Goal: Complete application form

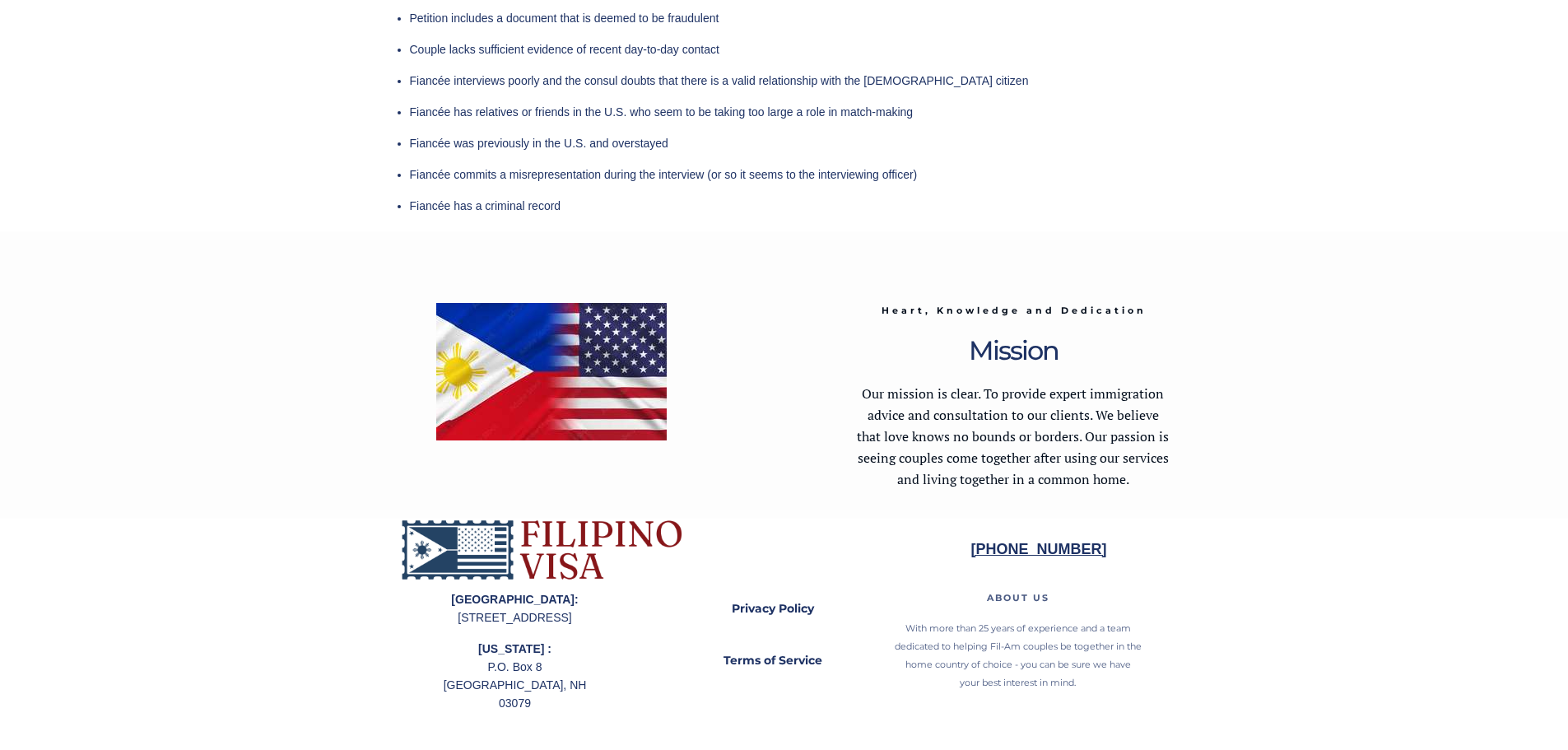
scroll to position [4765, 0]
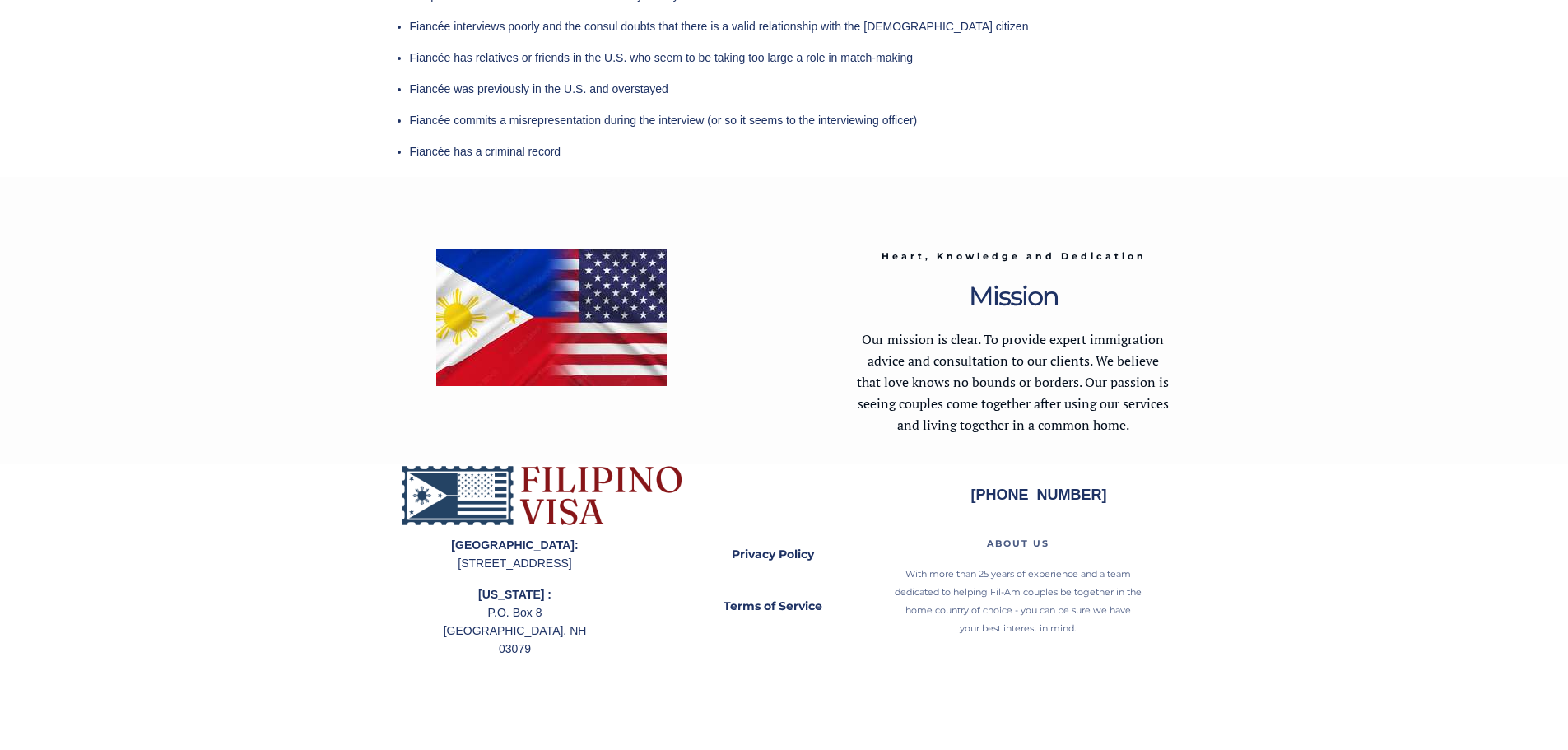
drag, startPoint x: 437, startPoint y: 557, endPoint x: 557, endPoint y: 593, distance: 125.3
drag, startPoint x: 531, startPoint y: 593, endPoint x: 503, endPoint y: 590, distance: 28.2
click at [530, 572] on p "[GEOGRAPHIC_DATA]: [STREET_ADDRESS]" at bounding box center [514, 554] width 153 height 36
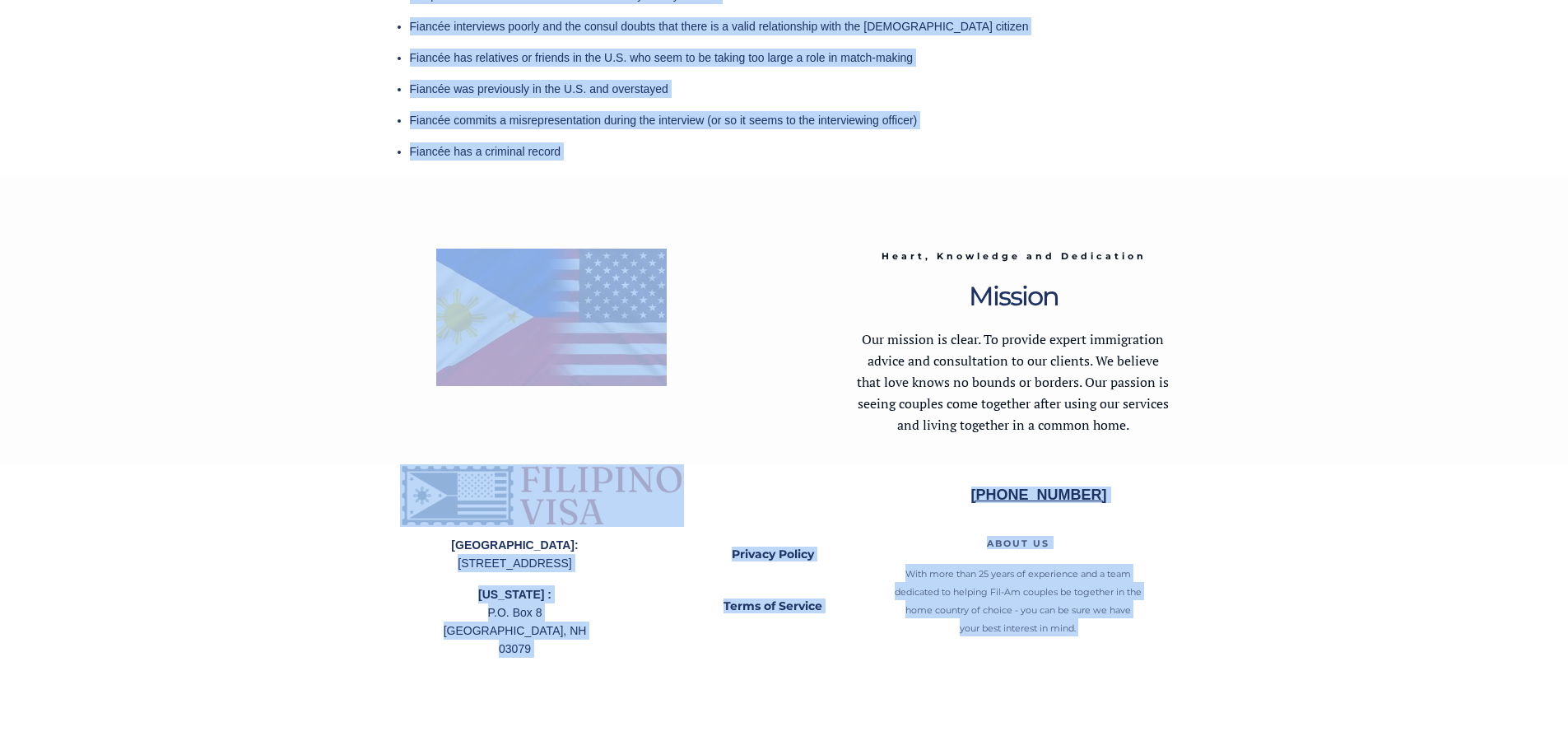
drag, startPoint x: 441, startPoint y: 564, endPoint x: 592, endPoint y: 599, distance: 155.0
click at [590, 572] on p "[GEOGRAPHIC_DATA]: [STREET_ADDRESS]" at bounding box center [514, 554] width 153 height 36
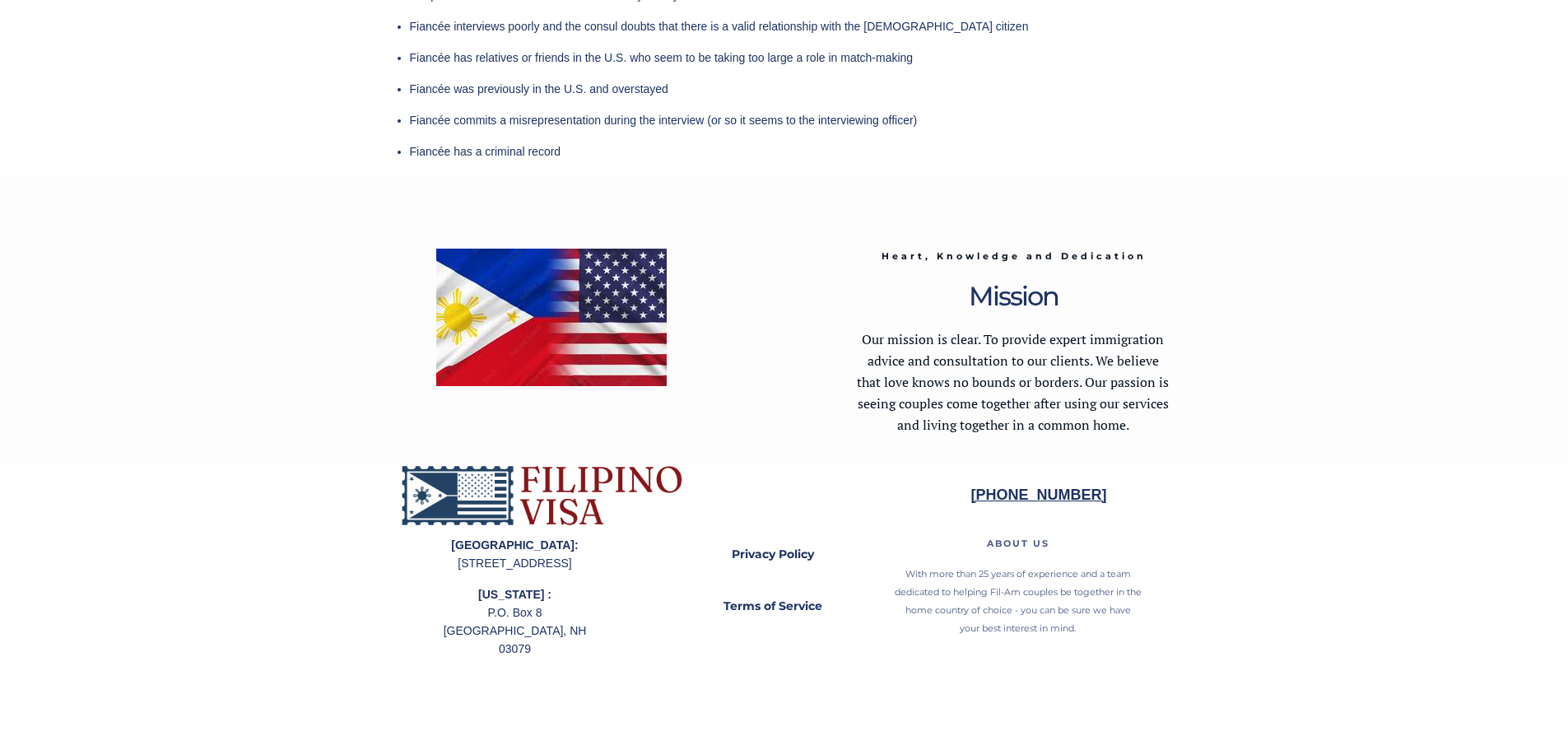
drag, startPoint x: 587, startPoint y: 597, endPoint x: 443, endPoint y: 556, distance: 149.7
click at [443, 556] on p "[GEOGRAPHIC_DATA]: [STREET_ADDRESS]" at bounding box center [514, 554] width 153 height 36
drag, startPoint x: 442, startPoint y: 558, endPoint x: 589, endPoint y: 598, distance: 152.3
click at [589, 572] on p "[GEOGRAPHIC_DATA]: [STREET_ADDRESS]" at bounding box center [514, 554] width 153 height 36
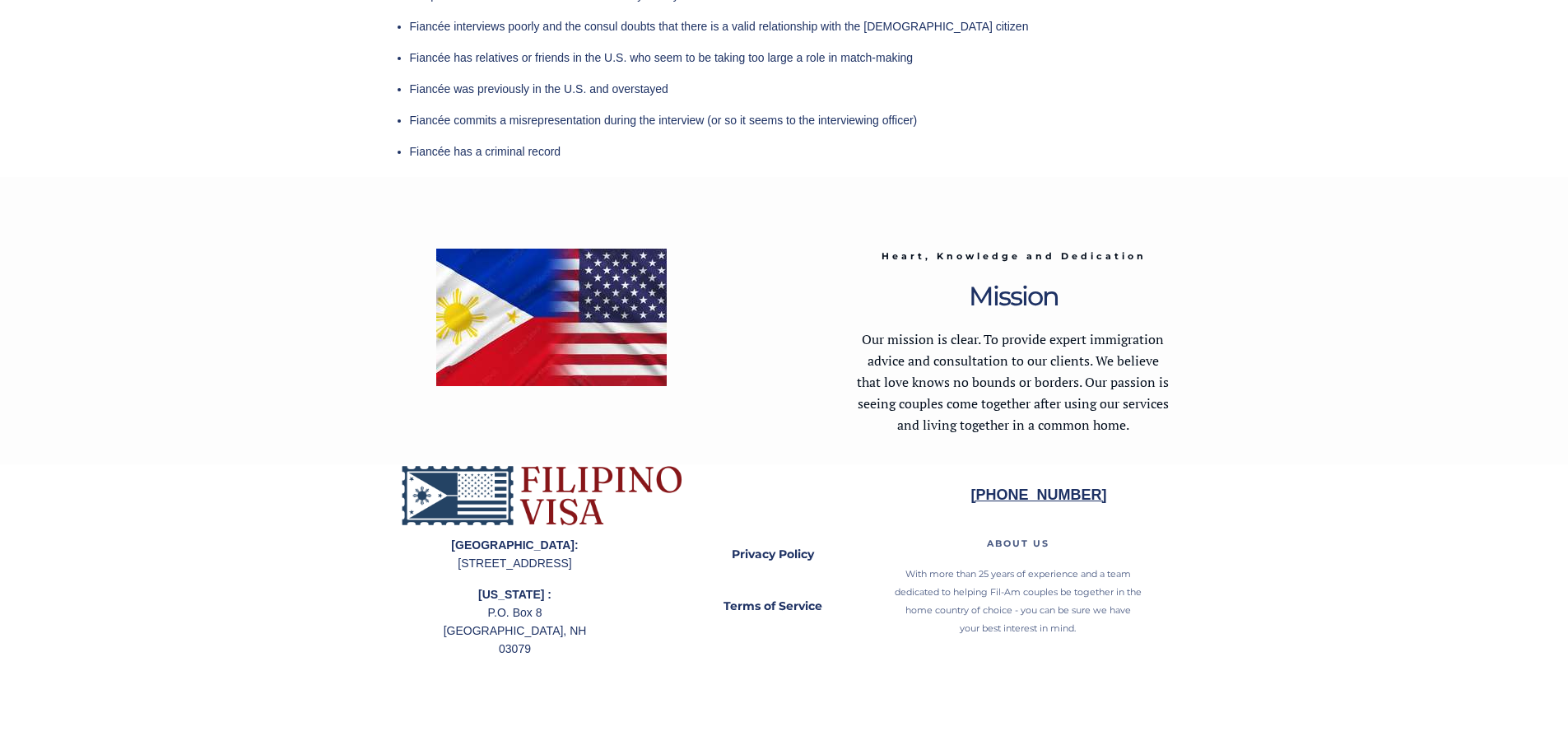
copy p "[STREET_ADDRESS]"
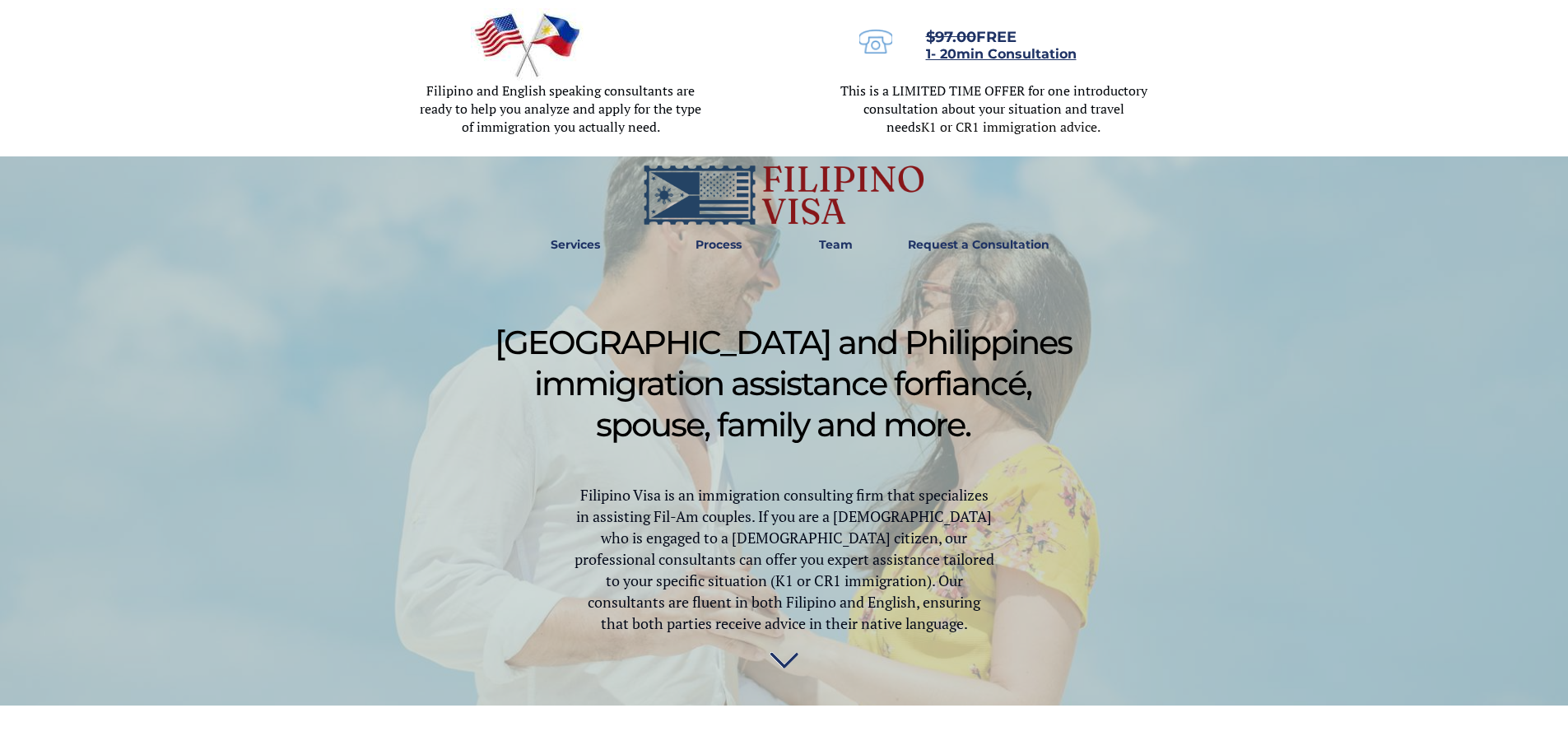
scroll to position [0, 0]
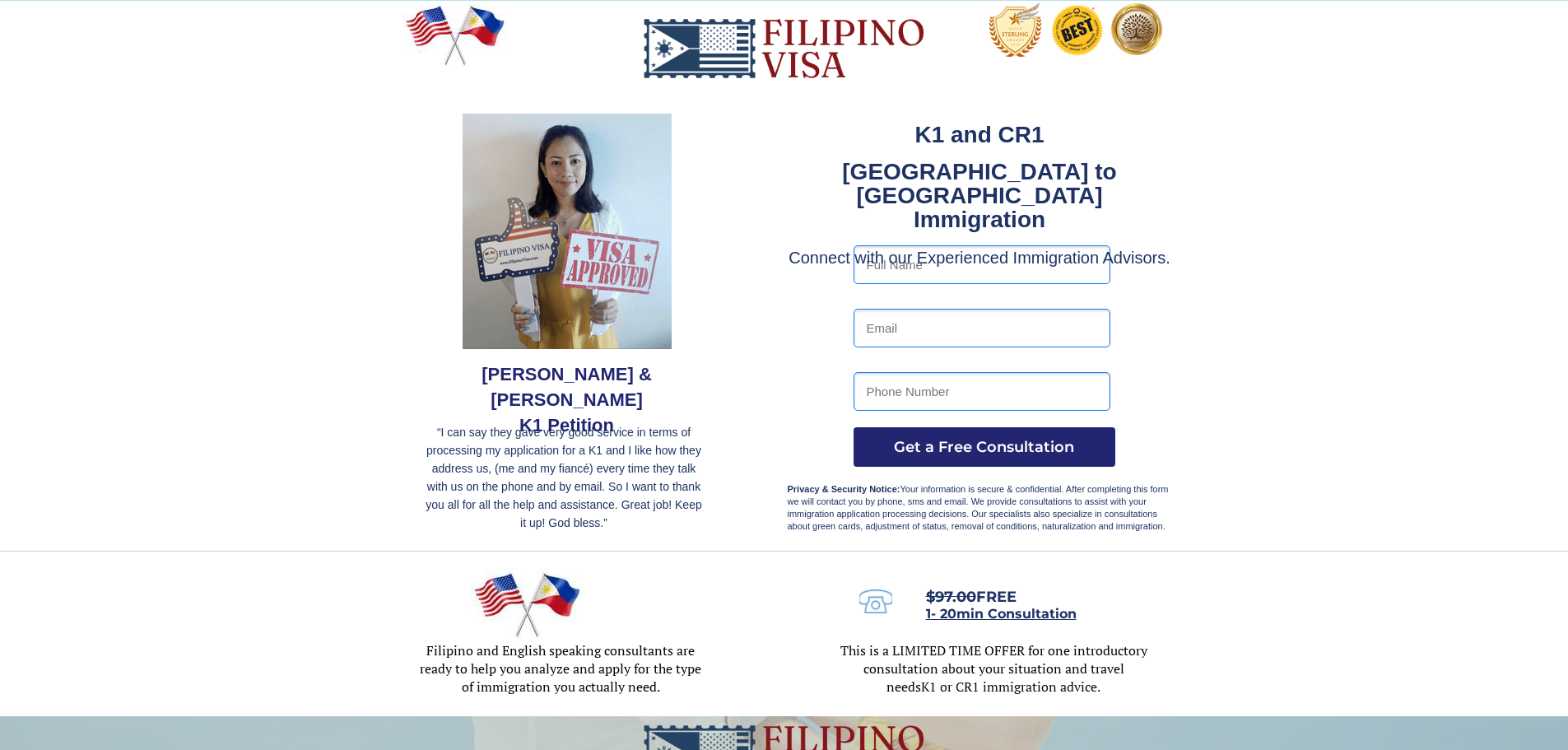
click at [925, 264] on input "text" at bounding box center [982, 264] width 257 height 39
type input "[PERSON_NAME] [PERSON_NAME]"
type input "[EMAIL_ADDRESS][DOMAIN_NAME]"
click at [967, 388] on input "8657767947" at bounding box center [982, 392] width 257 height 39
drag, startPoint x: 944, startPoint y: 389, endPoint x: 843, endPoint y: 389, distance: 101.0
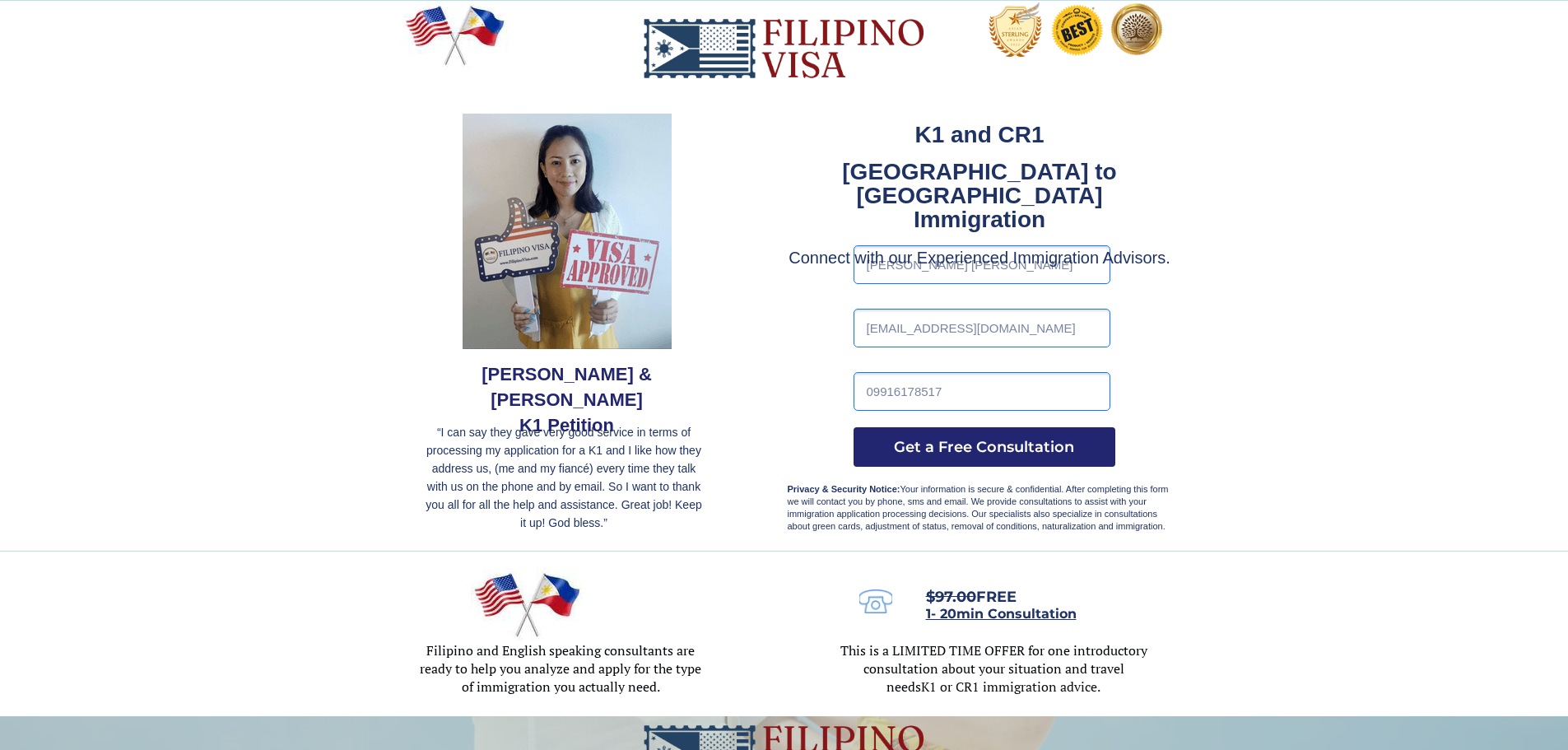
type input "3"
type input "9202842936"
click at [1259, 432] on div at bounding box center [784, 276] width 1568 height 550
click at [973, 391] on input "9202842936" at bounding box center [982, 392] width 257 height 39
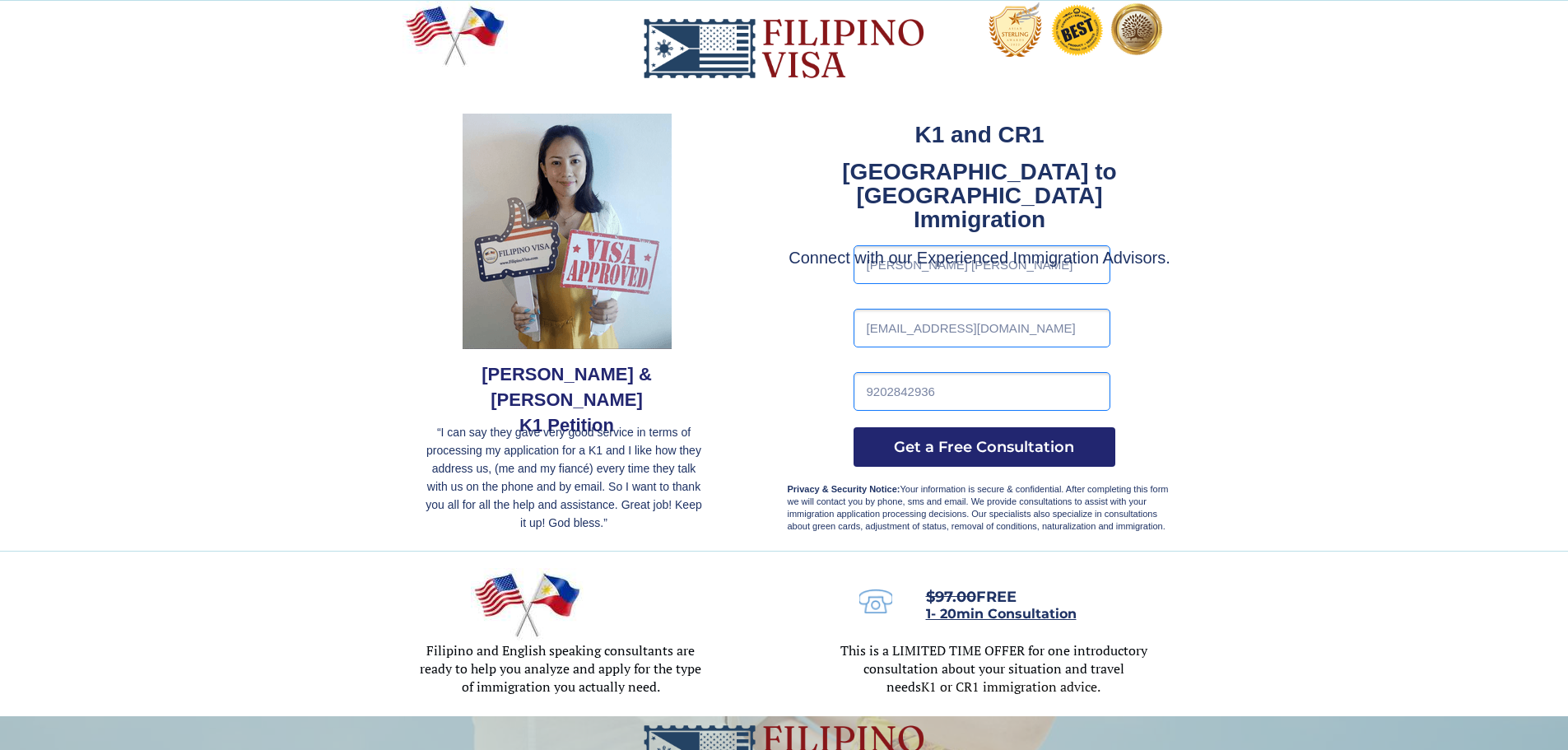
click at [1058, 334] on input "[EMAIL_ADDRESS][DOMAIN_NAME]" at bounding box center [982, 328] width 257 height 39
click at [1216, 385] on div at bounding box center [784, 276] width 1568 height 550
click at [917, 388] on input "9202842936" at bounding box center [982, 392] width 257 height 39
click at [952, 388] on input "9202842936" at bounding box center [982, 392] width 257 height 39
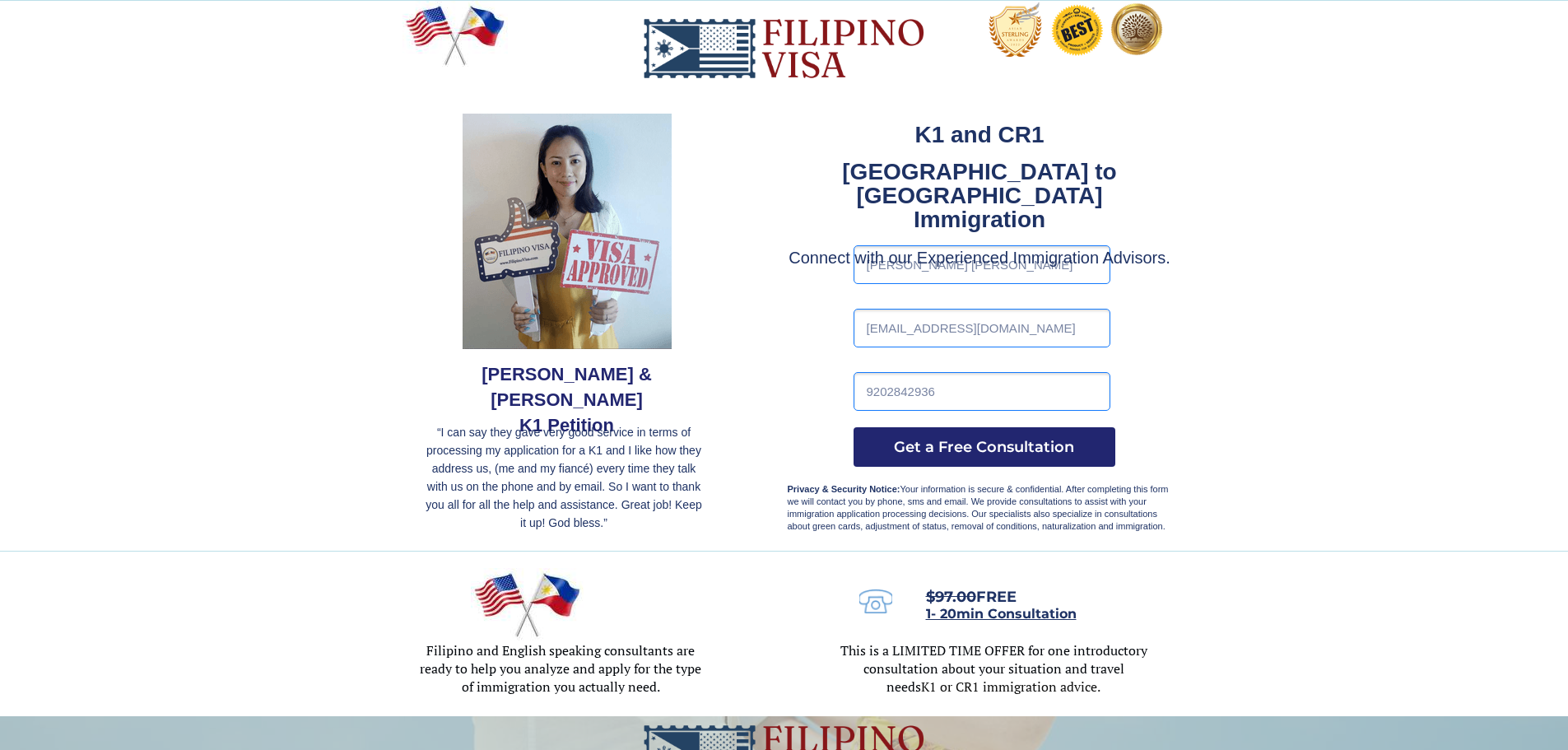
drag, startPoint x: 952, startPoint y: 388, endPoint x: 867, endPoint y: 413, distance: 88.6
drag, startPoint x: 874, startPoint y: 389, endPoint x: 929, endPoint y: 406, distance: 57.6
click at [929, 406] on input "9202842936" at bounding box center [982, 392] width 257 height 39
click at [928, 396] on input "9202842936" at bounding box center [982, 392] width 257 height 39
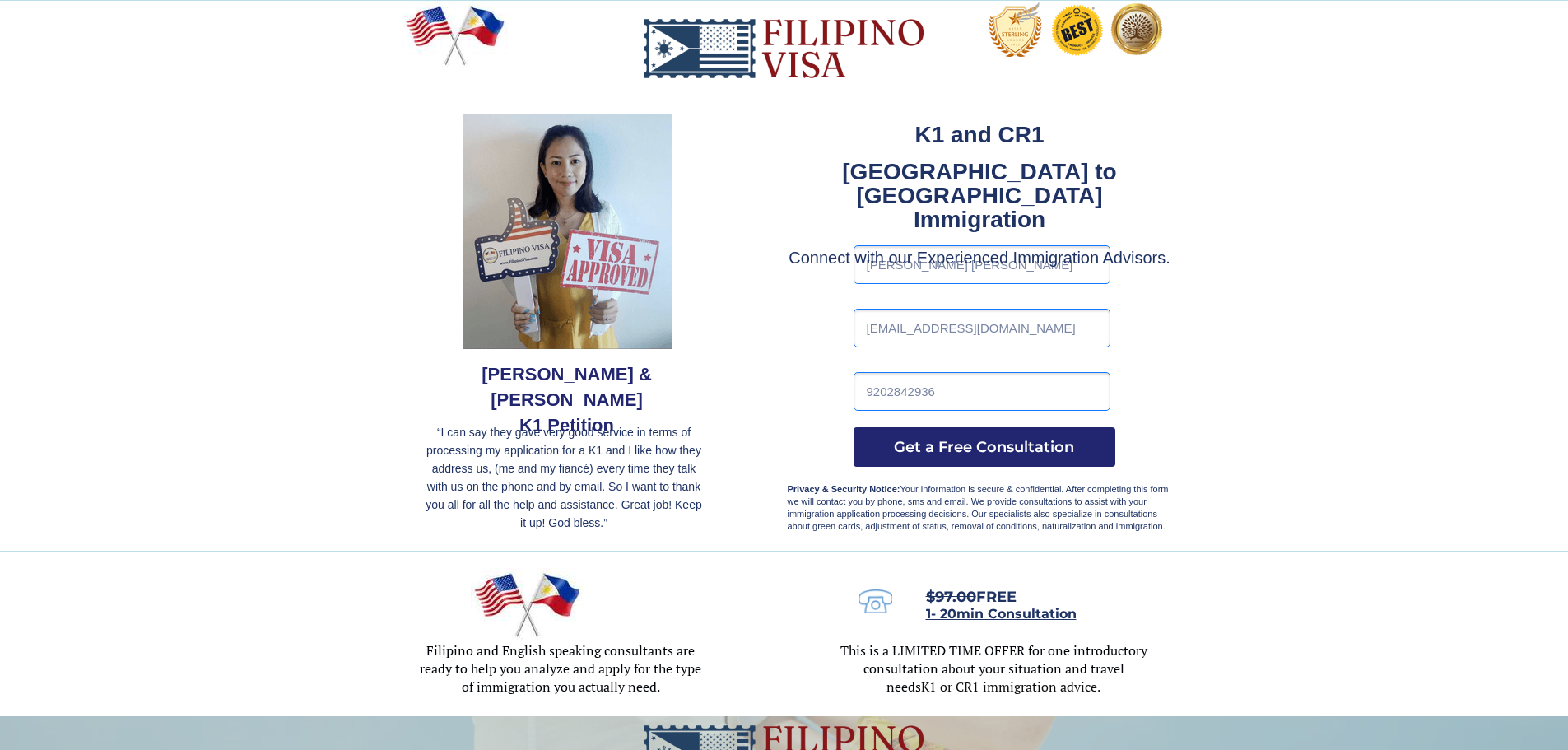
click at [930, 394] on input "9202842936" at bounding box center [982, 392] width 257 height 39
click at [984, 401] on input "tel" at bounding box center [982, 392] width 257 height 39
click at [884, 391] on input "tel" at bounding box center [982, 392] width 257 height 39
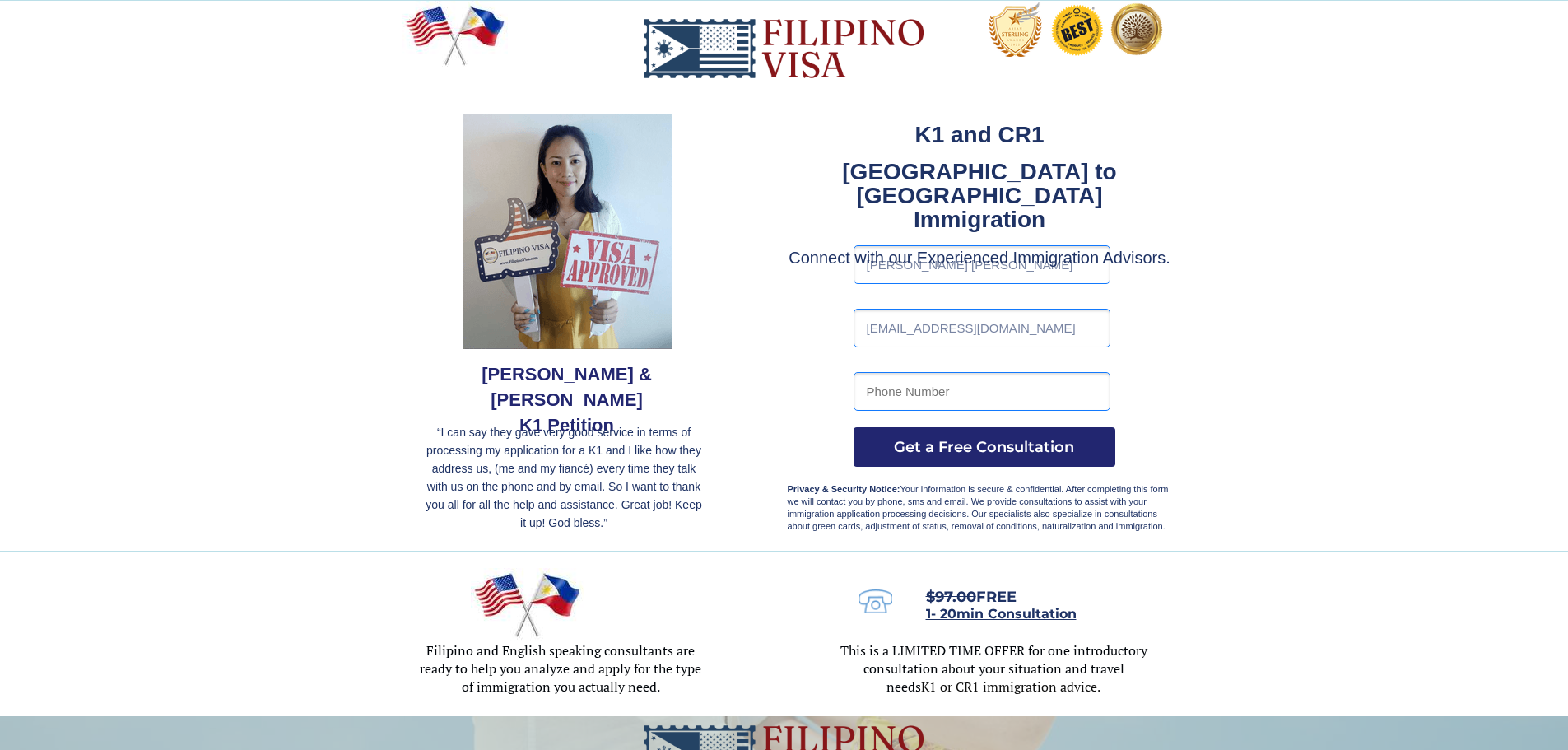
paste input "9202842936"
click at [869, 391] on input "9202842936" at bounding box center [982, 392] width 257 height 39
click at [1062, 390] on input "639202842936" at bounding box center [982, 392] width 257 height 39
click at [889, 396] on input "639202842936" at bounding box center [982, 392] width 257 height 39
click at [879, 394] on input "639202842936" at bounding box center [982, 392] width 257 height 39
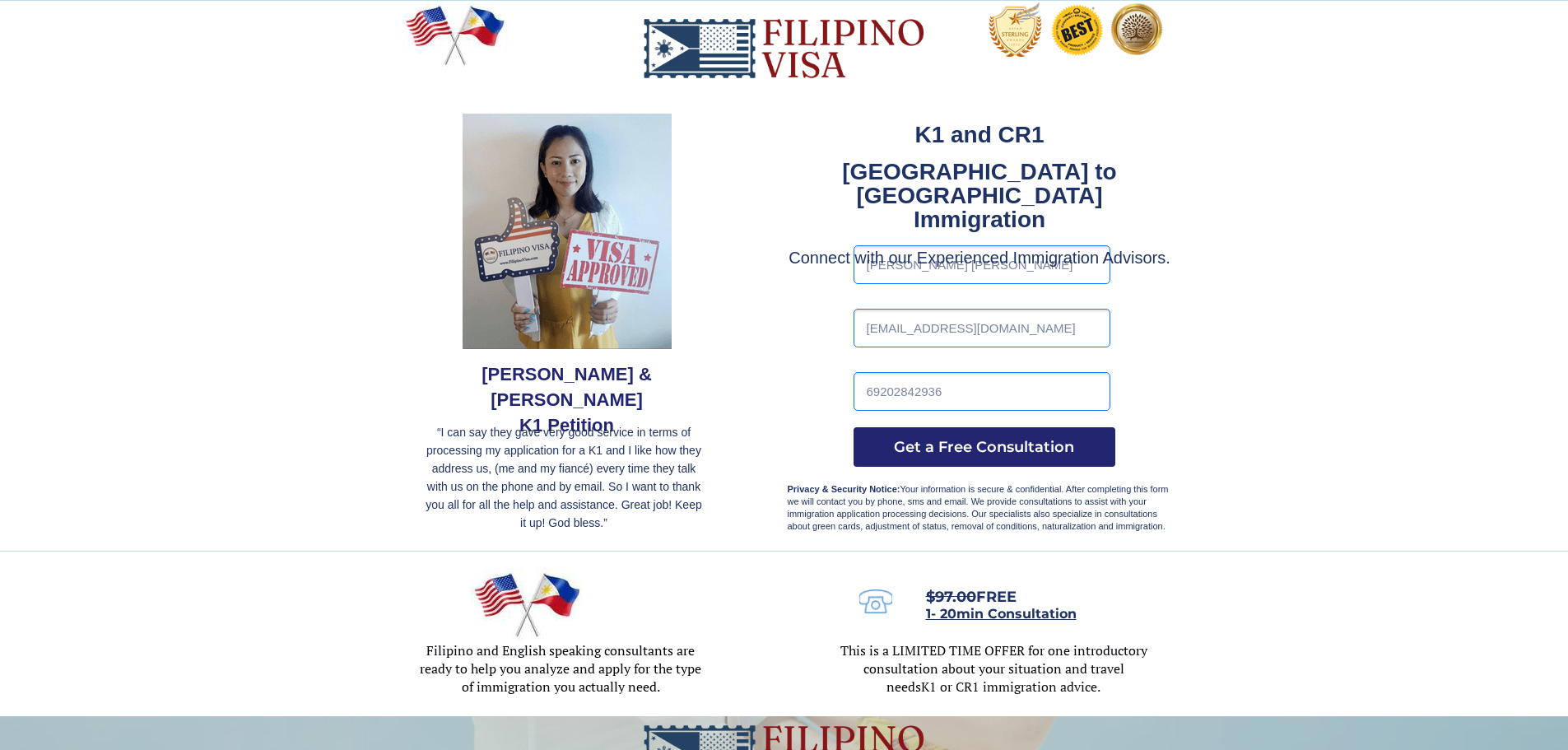
type input "9202842936"
click at [957, 394] on input "9202842936" at bounding box center [982, 392] width 257 height 39
click at [969, 392] on input "tel" at bounding box center [982, 392] width 257 height 39
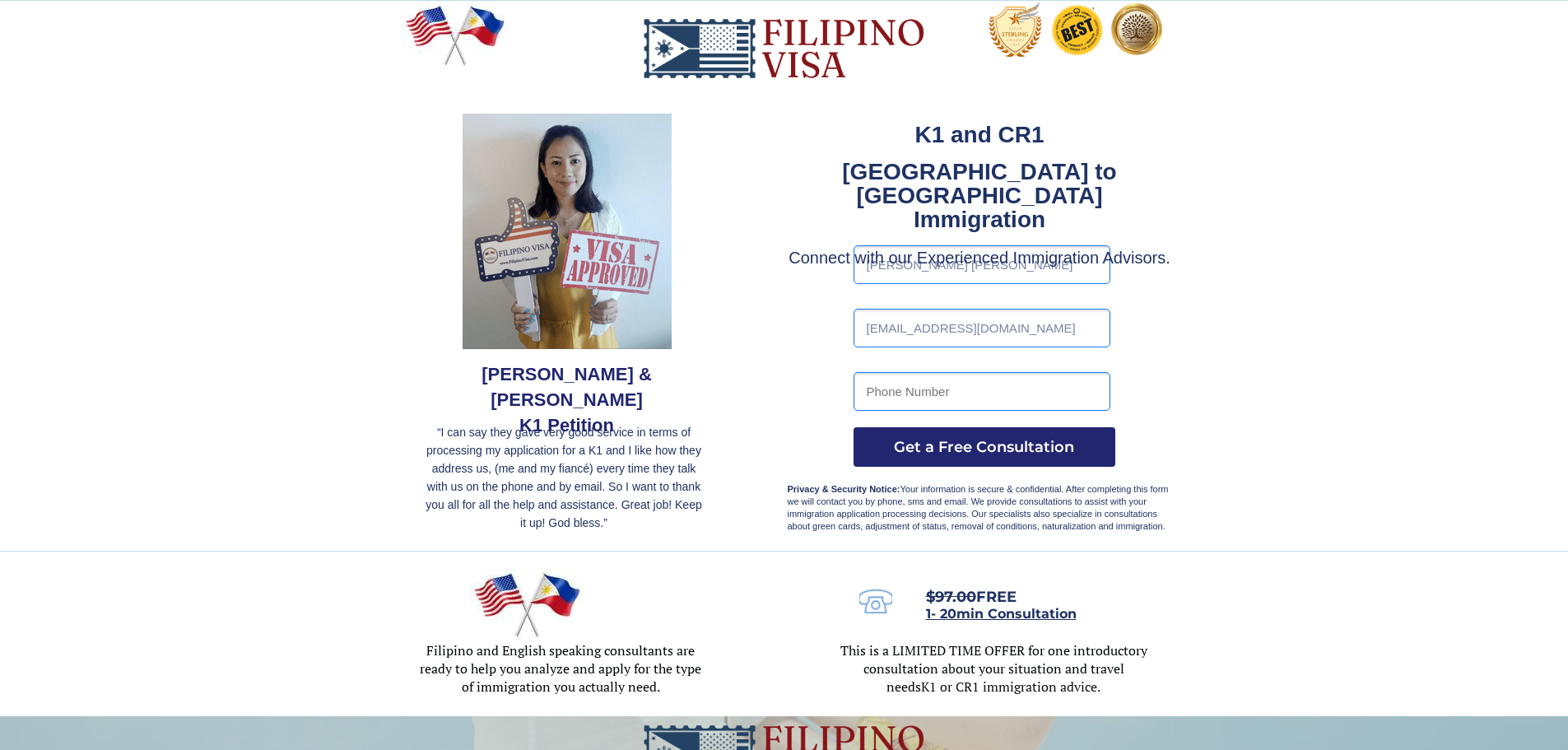
type input "09916178517"
click at [1357, 246] on div at bounding box center [784, 276] width 1568 height 550
click at [1016, 447] on span "Get a Free Consultation" at bounding box center [985, 447] width 262 height 18
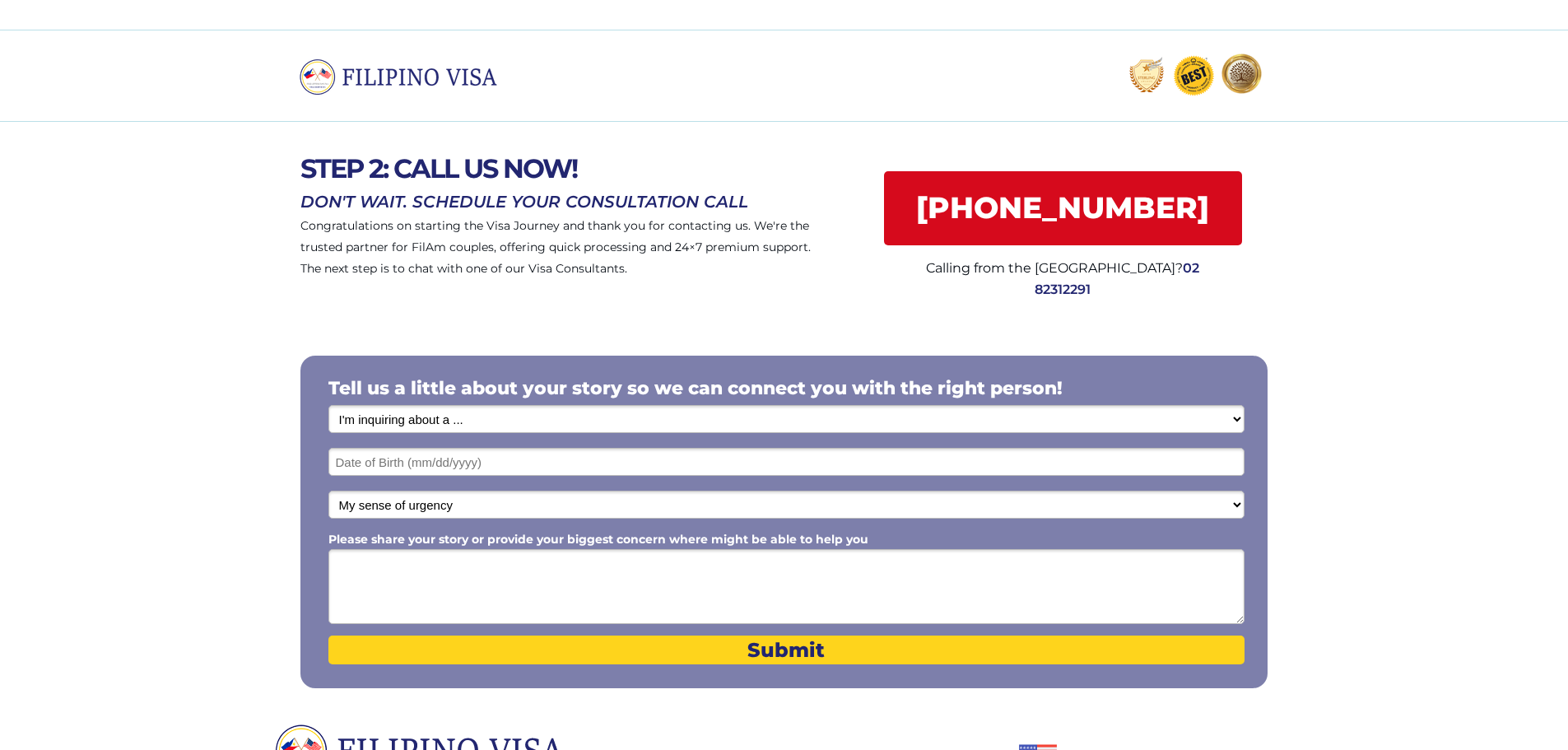
click at [586, 418] on select "I'm inquiring about a ... I don't know or other services Retirement Visa for Th…" at bounding box center [787, 419] width 916 height 28
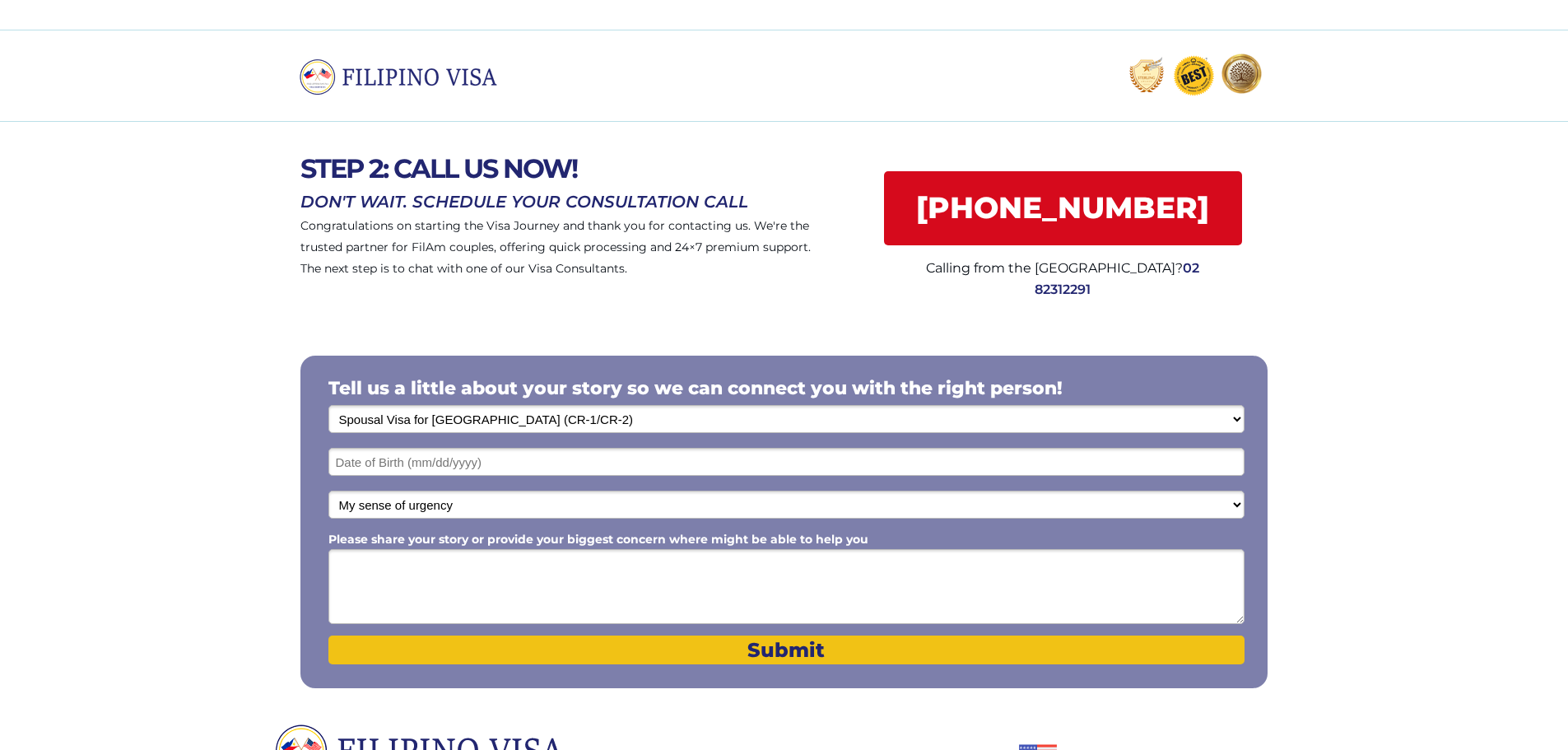
click at [329, 405] on select "I'm inquiring about a ... I don't know or other services Retirement Visa for Th…" at bounding box center [787, 419] width 916 height 28
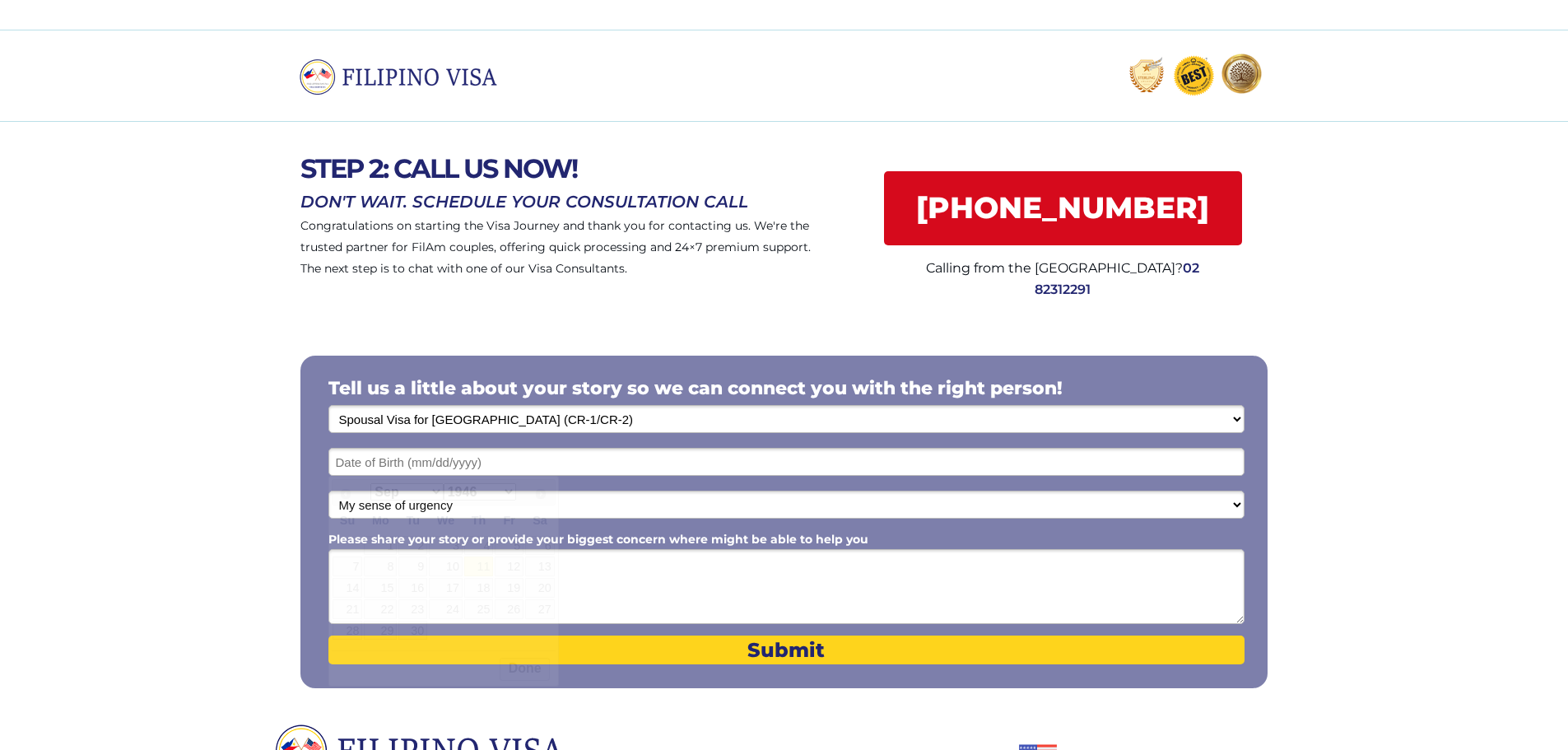
click at [541, 462] on input "text" at bounding box center [787, 463] width 916 height 28
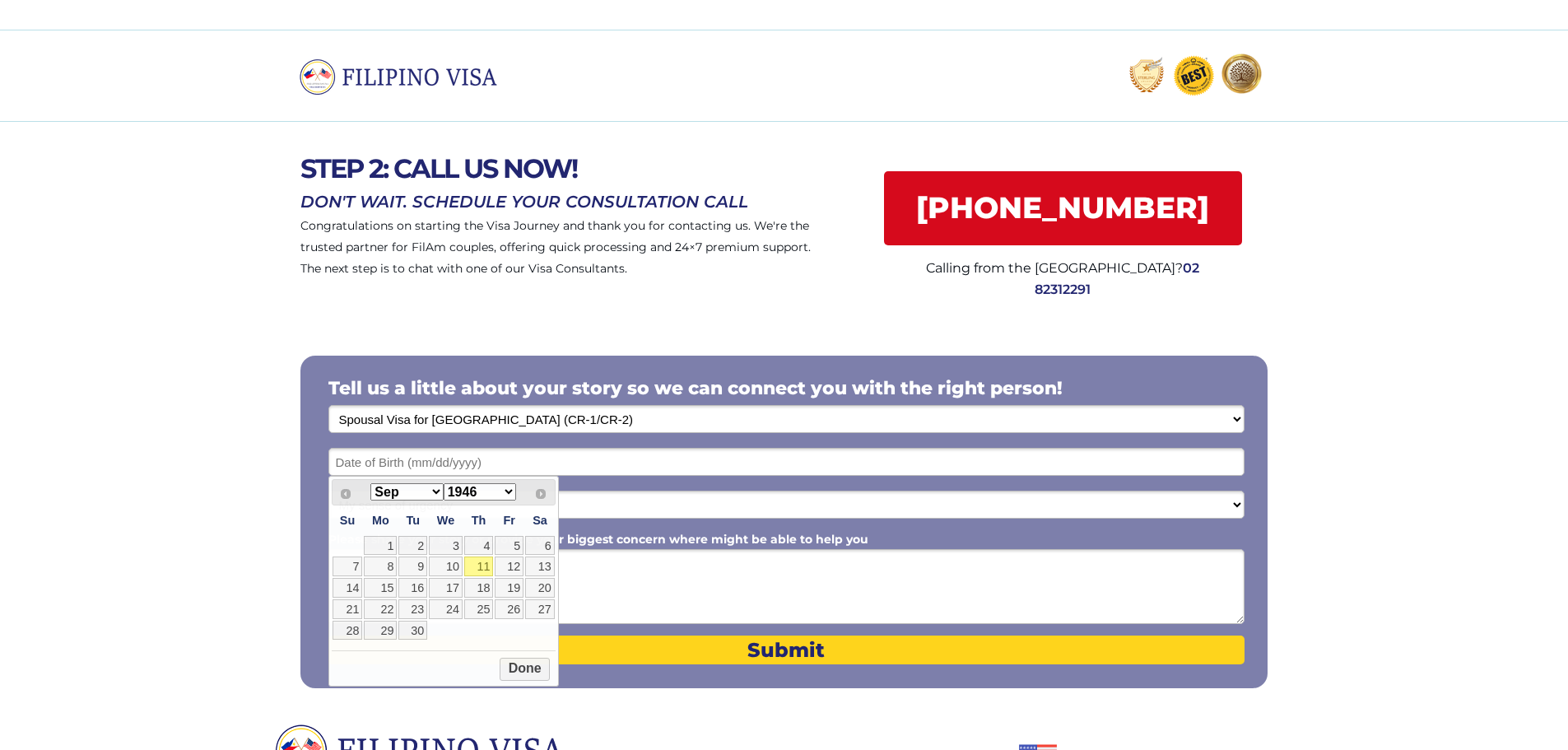
click at [559, 426] on select "I'm inquiring about a ... I don't know or other services Retirement Visa for Th…" at bounding box center [787, 419] width 916 height 28
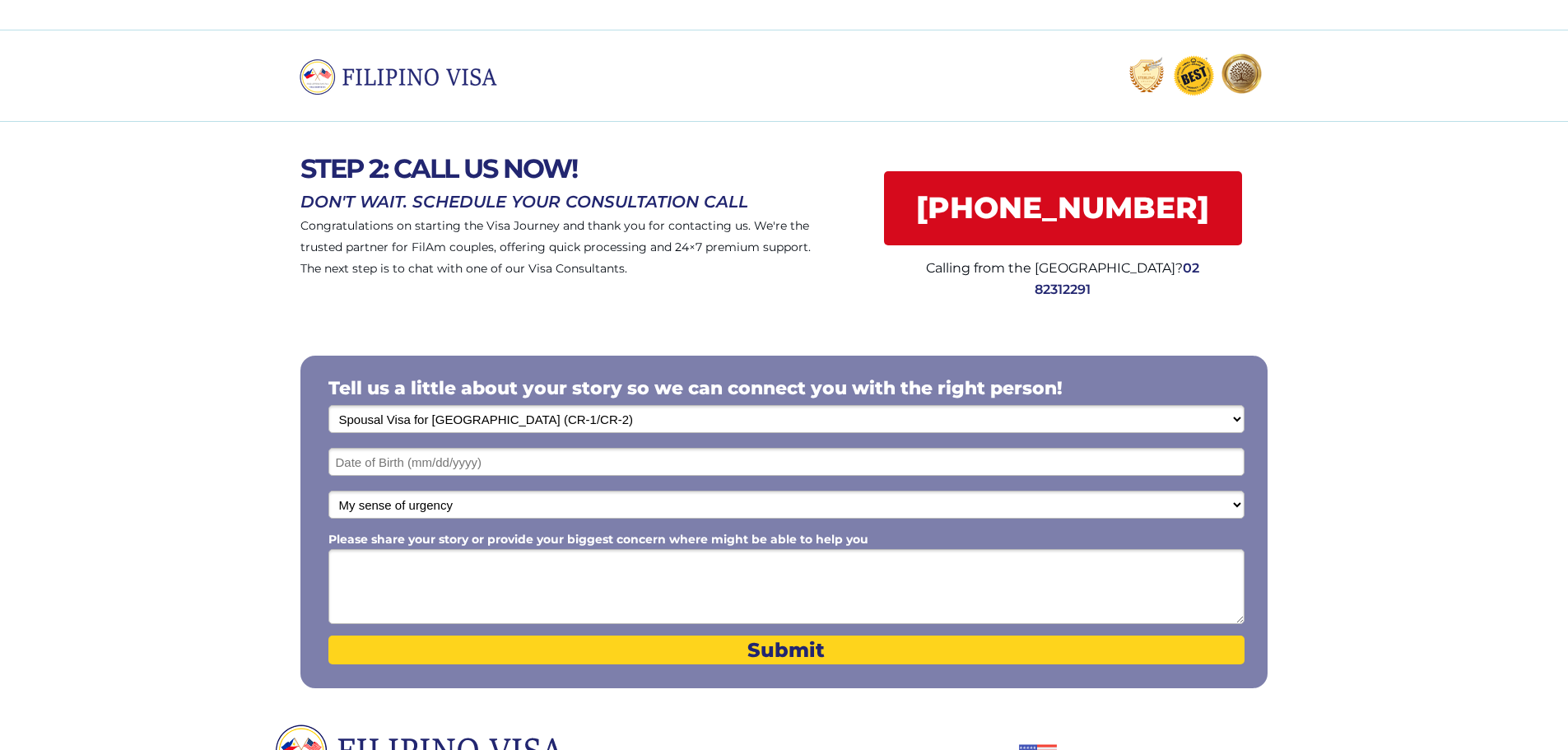
select select "1799"
click at [329, 405] on select "I'm inquiring about a ... I don't know or other services Retirement Visa for Th…" at bounding box center [787, 419] width 916 height 28
click at [549, 456] on input "text" at bounding box center [787, 463] width 916 height 28
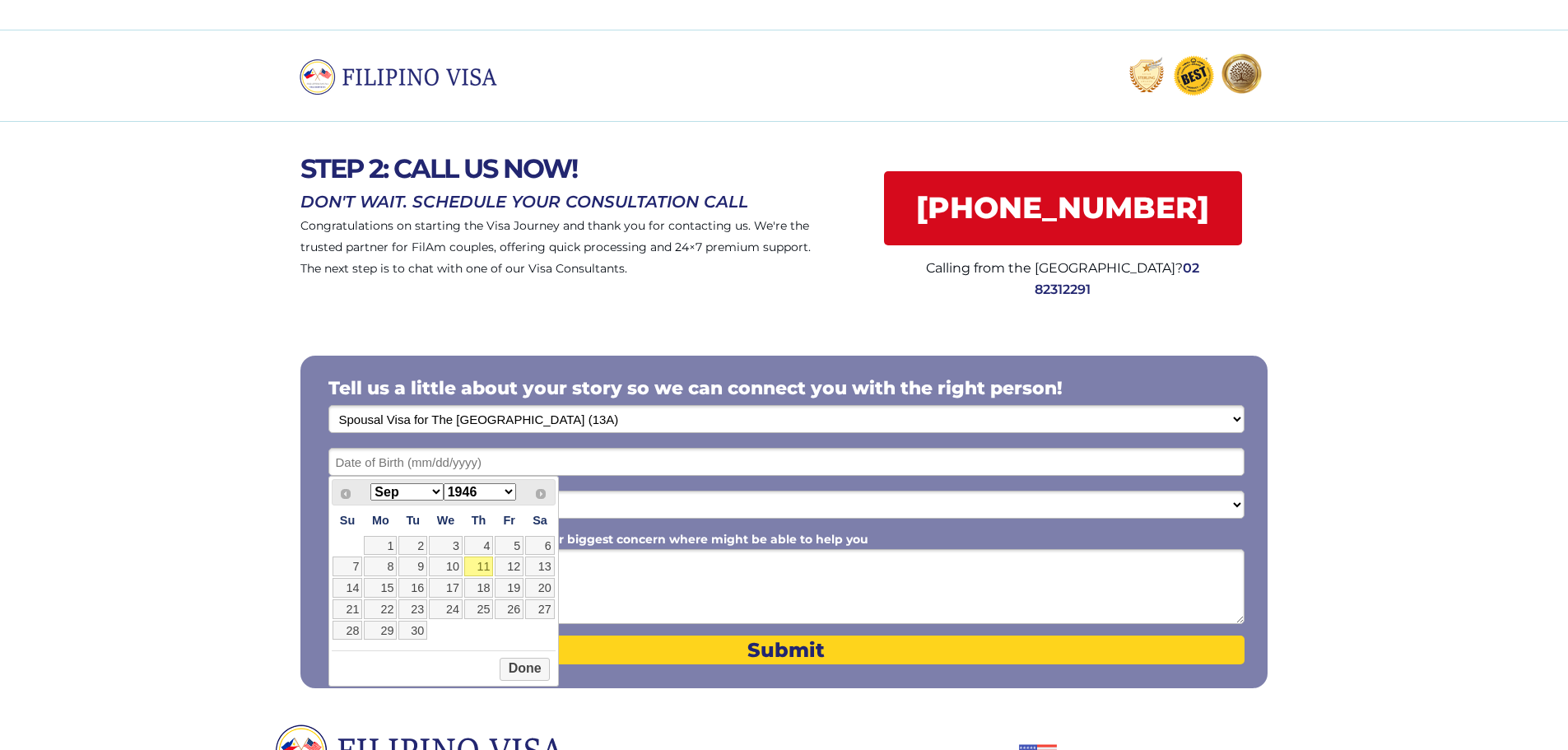
click at [482, 489] on select "1946 1947 1948 1949 1950 1951 1952 1953 1954 1955 1956 1957 1958 1959 1960 1961…" at bounding box center [480, 493] width 72 height 18
click at [416, 495] on select "Jan Feb Mar Apr May Jun Jul Aug Sep Oct Nov Dec" at bounding box center [407, 493] width 72 height 18
click at [544, 550] on link "7" at bounding box center [540, 546] width 30 height 19
type input "07/07/1973"
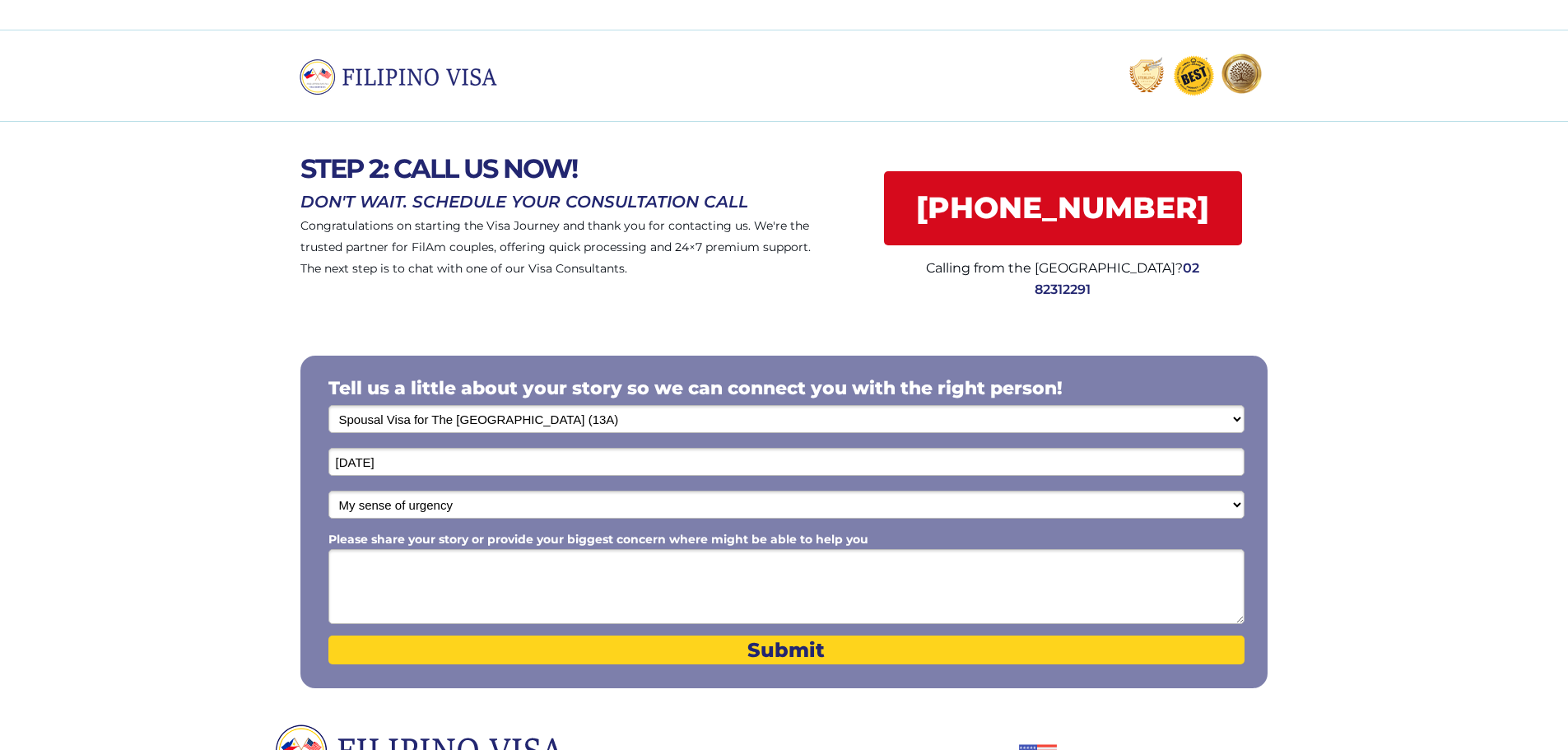
click at [487, 501] on select "My sense of urgency Low Priority - I'm just looking Medium High Priority - I ne…" at bounding box center [787, 505] width 916 height 28
select select "1803"
click at [329, 491] on select "My sense of urgency Low Priority - I'm just looking Medium High Priority - I ne…" at bounding box center [787, 505] width 916 height 28
click at [470, 570] on textarea "Please share your story or provide your biggest concern where might be able to …" at bounding box center [787, 586] width 916 height 75
click at [677, 562] on textarea "I am currently just Married to a 45 year old Philippine woman." at bounding box center [787, 586] width 916 height 75
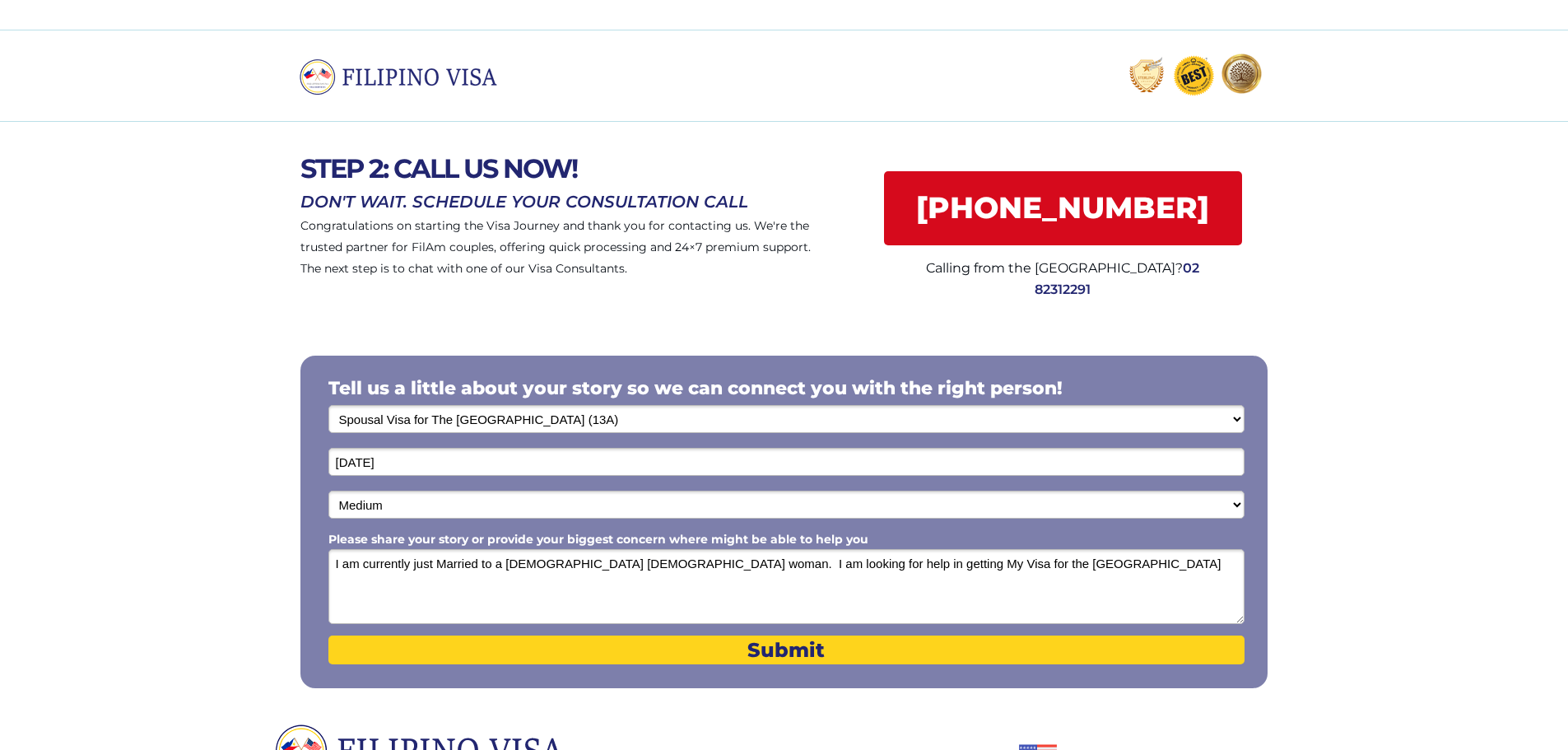
click at [867, 569] on textarea "I am currently just Married to a 45 year old Philippine woman. I am looking for…" at bounding box center [787, 586] width 916 height 75
click at [902, 564] on textarea "I am currently just Married to a 45 year old Philippine woman. I am looking for…" at bounding box center [787, 586] width 916 height 75
click at [1094, 560] on textarea "I am currently just Married to a 45 year old Philippine woman. I am looking for…" at bounding box center [787, 586] width 916 height 75
click at [1168, 557] on textarea "I am currently just Married to a 45 year old Philippine woman. I am looking for…" at bounding box center [787, 586] width 916 height 75
click at [365, 565] on textarea "I am currently just Married to a 45 year old Philippine woman. I am looking for…" at bounding box center [787, 586] width 916 height 75
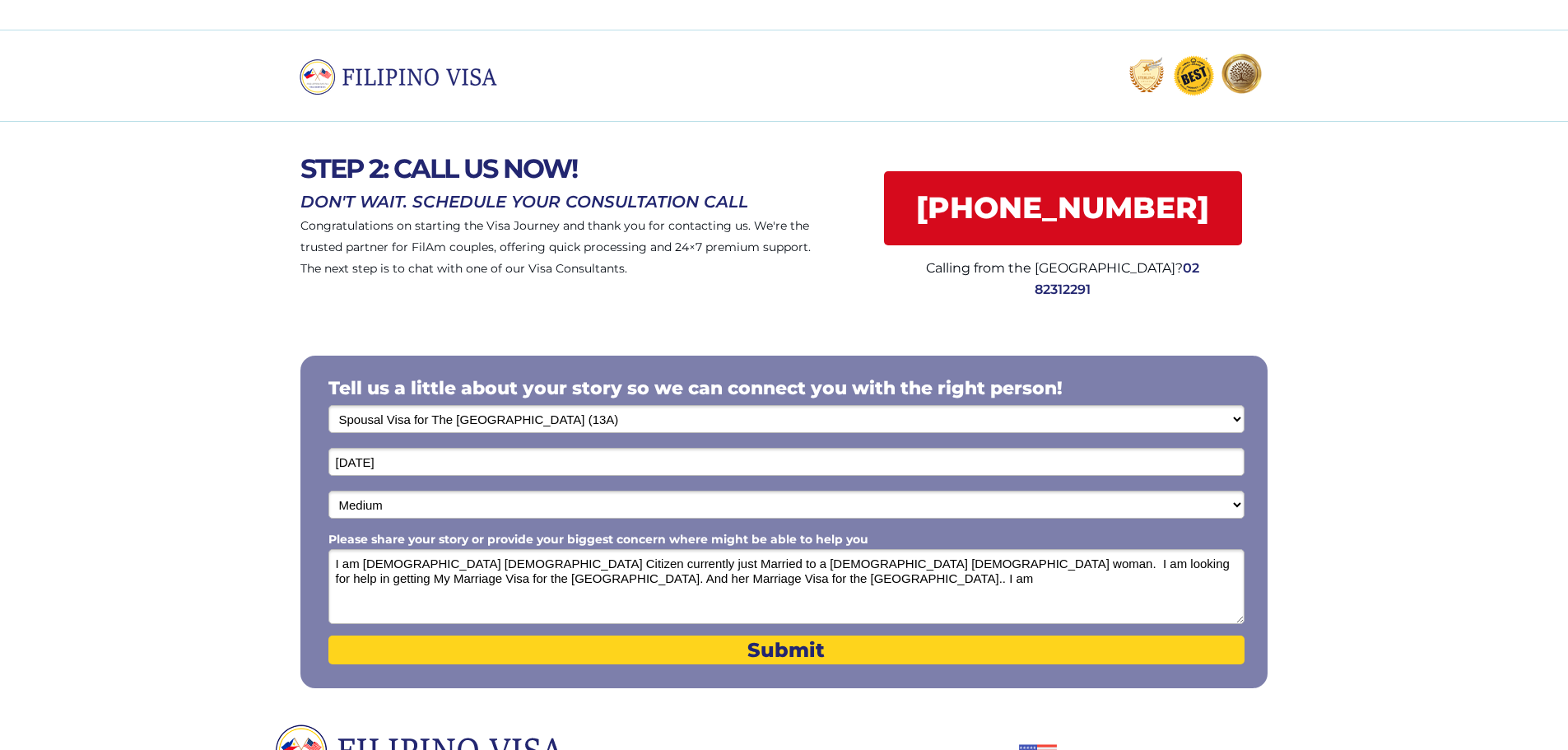
click at [575, 585] on textarea "I am 52 year old US Citizen currently just Married to a 45 year old Philippine …" at bounding box center [787, 586] width 916 height 75
drag, startPoint x: 662, startPoint y: 579, endPoint x: 487, endPoint y: 580, distance: 175.0
click at [487, 580] on textarea "I am 52 year old US Citizen currently just Married to a 45 year old Philippine …" at bounding box center [787, 586] width 916 height 75
click at [613, 592] on textarea "I am 52 year old US Citizen currently just Married to a 45 year old Philippine …" at bounding box center [787, 586] width 916 height 75
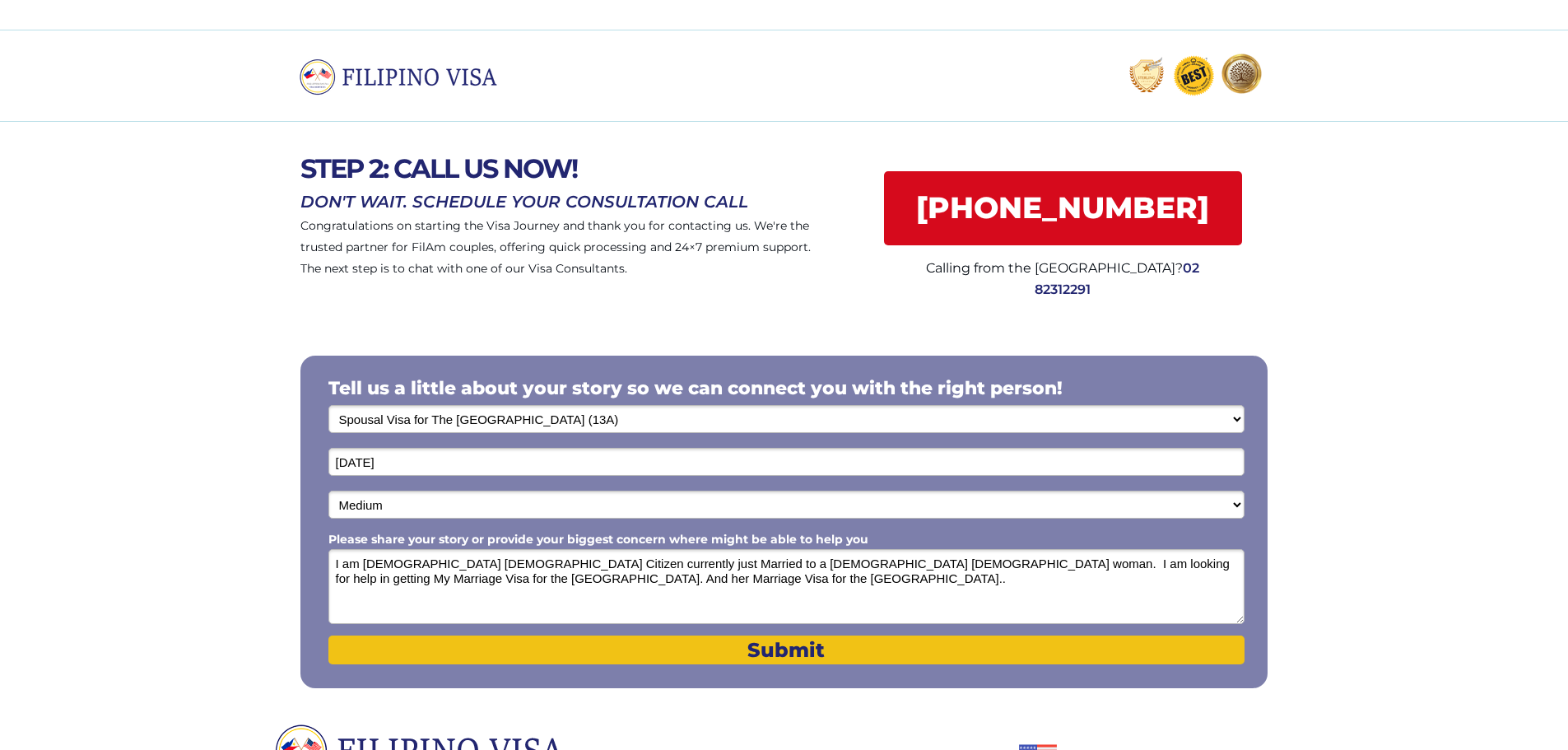
type textarea "I am 52 year old US Citizen currently just Married to a 45 year old Philippine …"
click at [761, 650] on span "Submit" at bounding box center [787, 650] width 916 height 24
